Goal: Task Accomplishment & Management: Manage account settings

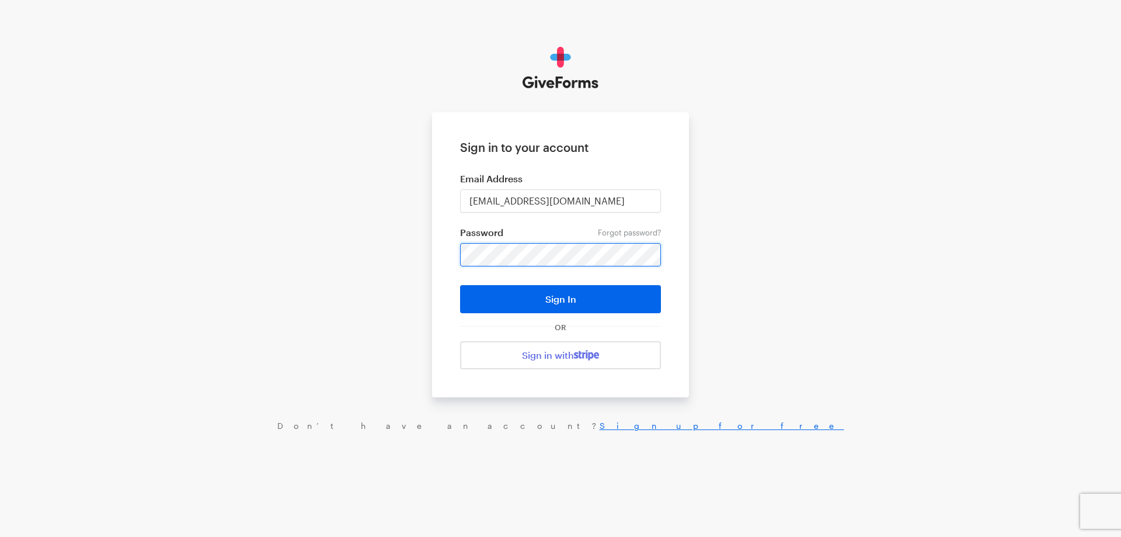
click at [460, 285] on button "Sign In" at bounding box center [560, 299] width 201 height 28
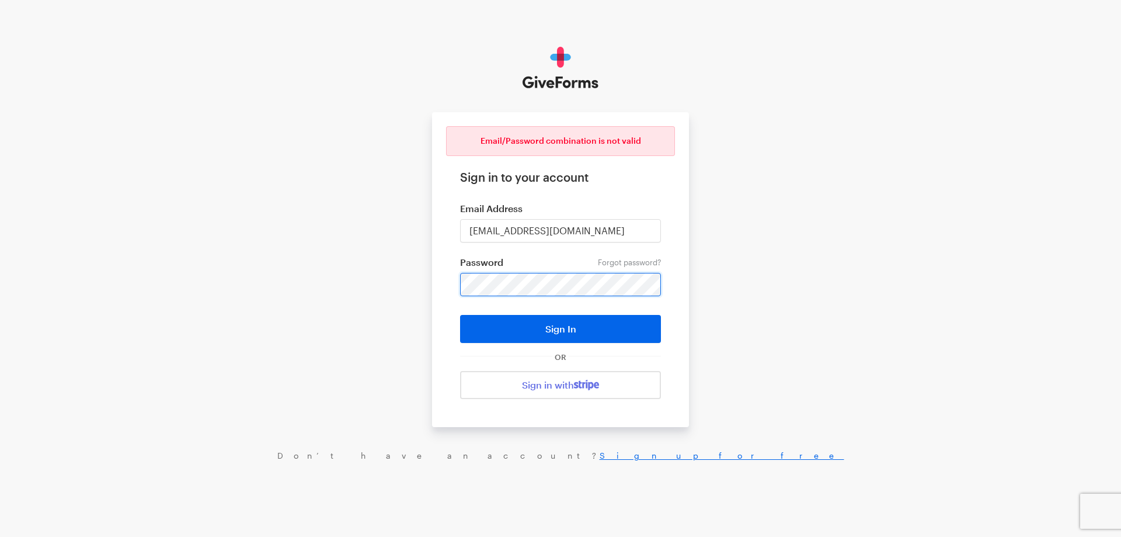
click at [460, 315] on button "Sign In" at bounding box center [560, 329] width 201 height 28
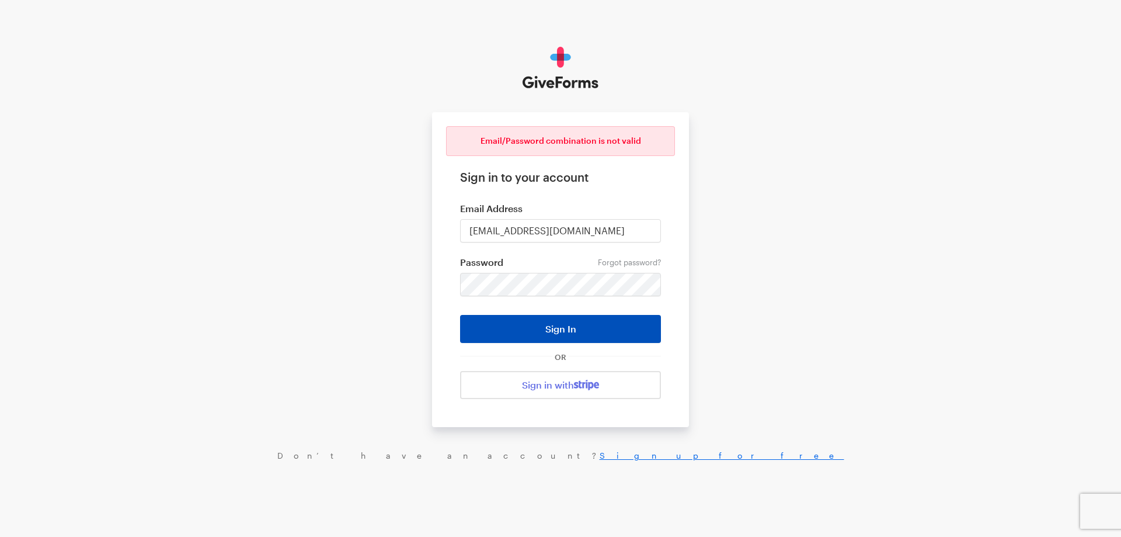
click at [534, 328] on button "Sign In" at bounding box center [560, 329] width 201 height 28
